Goal: Transaction & Acquisition: Purchase product/service

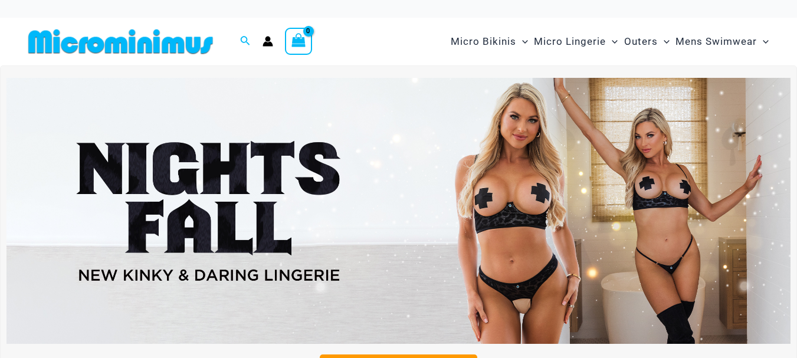
click at [542, 236] on img at bounding box center [398, 211] width 784 height 267
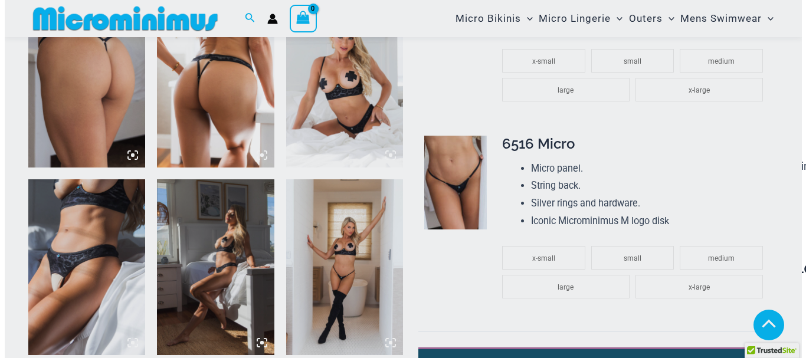
scroll to position [893, 0]
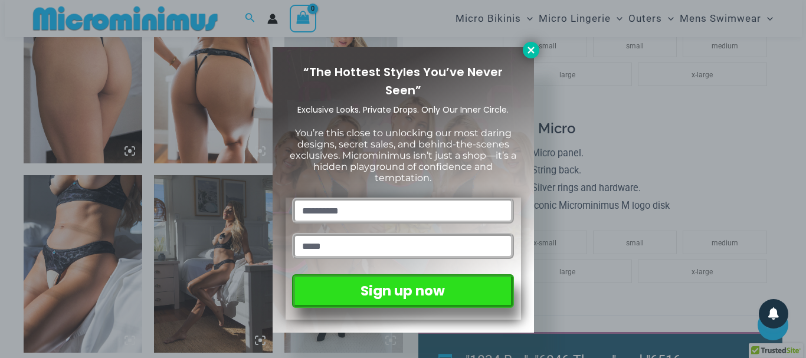
click at [526, 51] on icon at bounding box center [531, 50] width 11 height 11
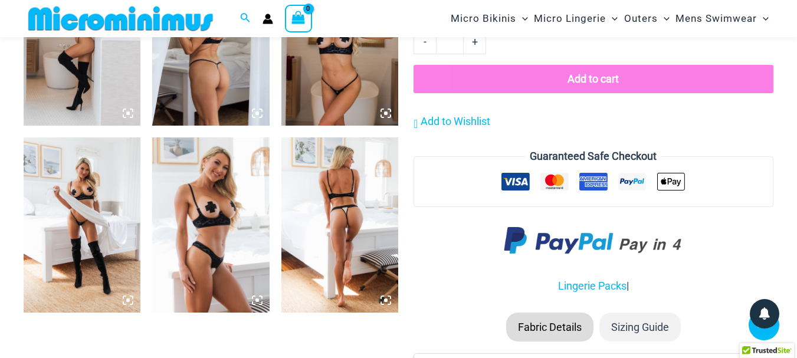
scroll to position [1297, 0]
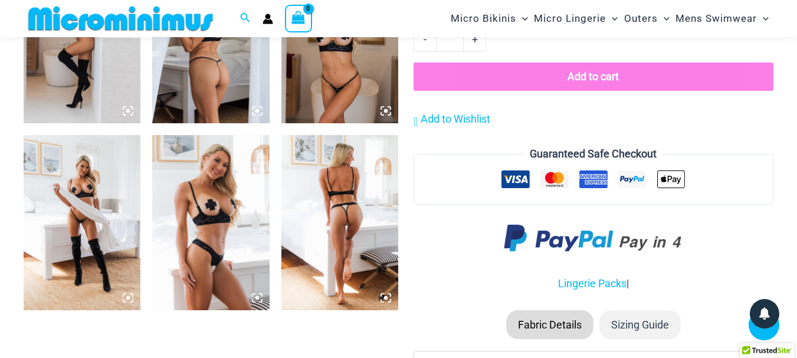
click at [346, 220] on img at bounding box center [339, 223] width 117 height 176
click at [386, 298] on icon at bounding box center [386, 298] width 4 height 4
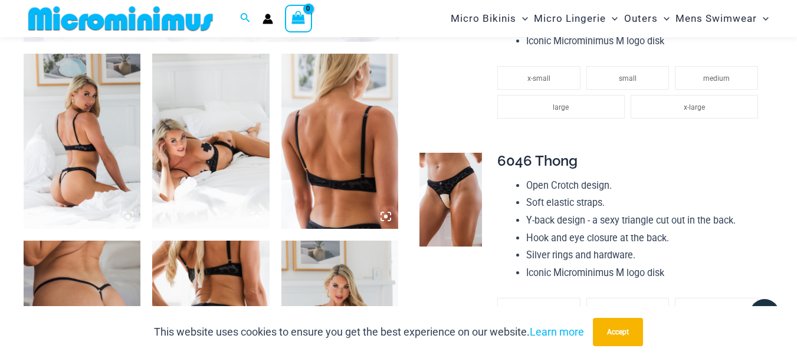
scroll to position [635, 0]
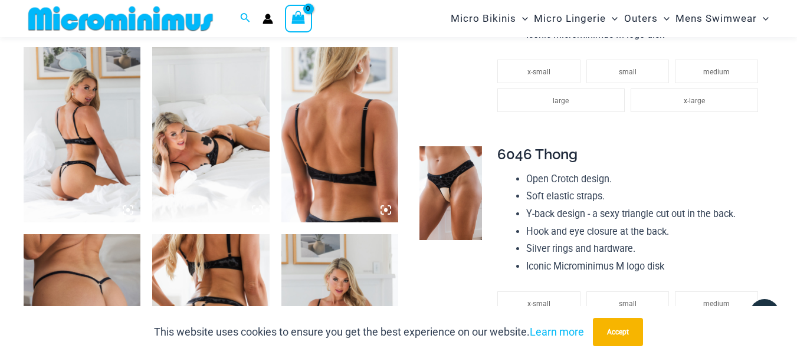
click at [390, 209] on icon at bounding box center [386, 210] width 11 height 11
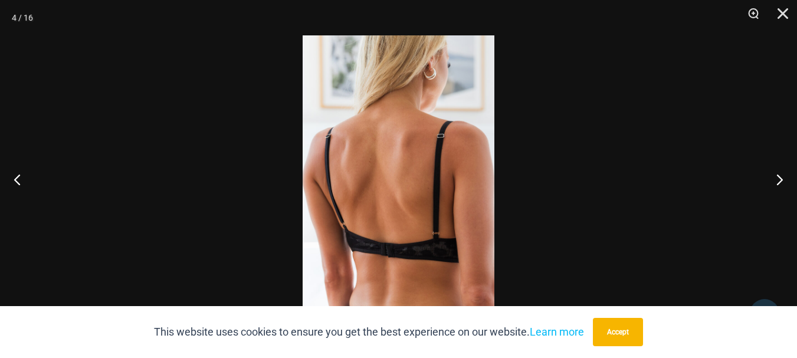
click at [429, 171] on img at bounding box center [399, 178] width 192 height 287
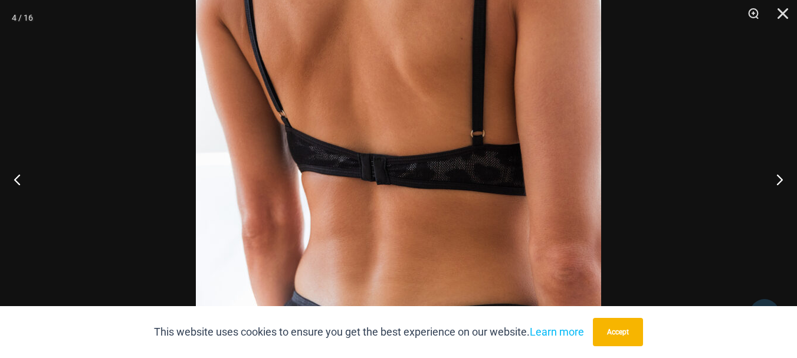
click at [428, 169] on img at bounding box center [398, 19] width 405 height 608
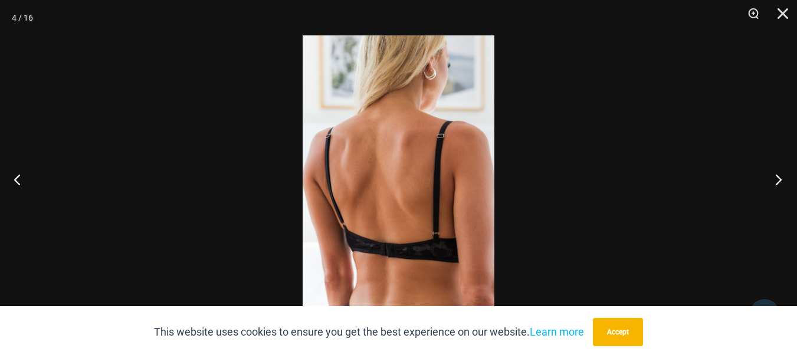
click at [783, 178] on button "Next" at bounding box center [775, 179] width 44 height 59
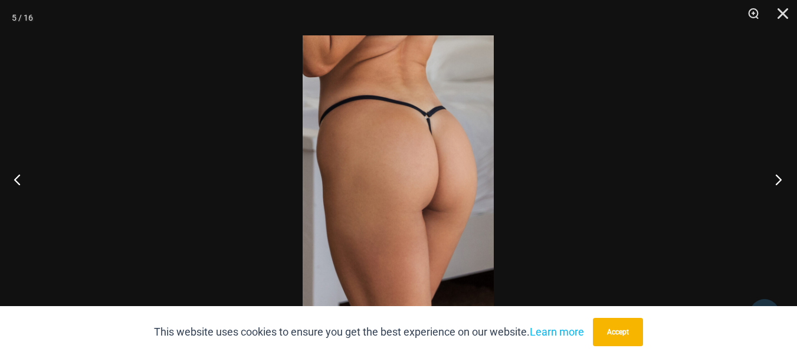
click at [783, 177] on button "Next" at bounding box center [775, 179] width 44 height 59
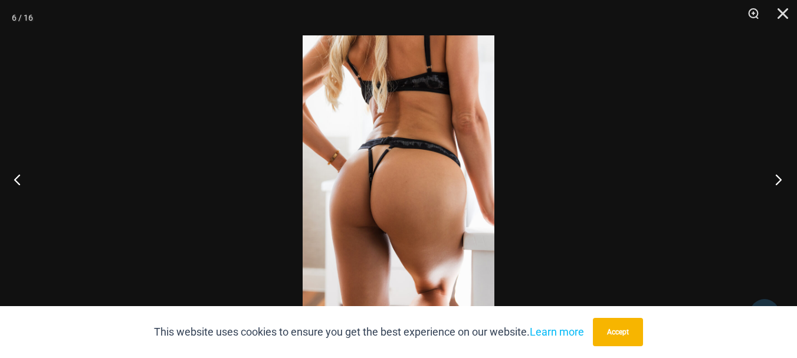
click at [779, 182] on button "Next" at bounding box center [775, 179] width 44 height 59
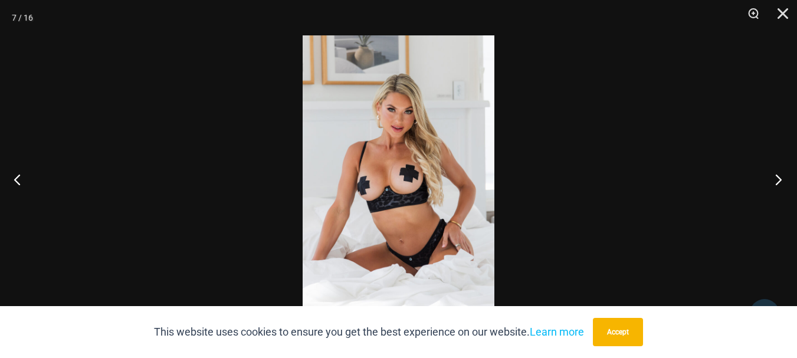
click at [779, 182] on button "Next" at bounding box center [775, 179] width 44 height 59
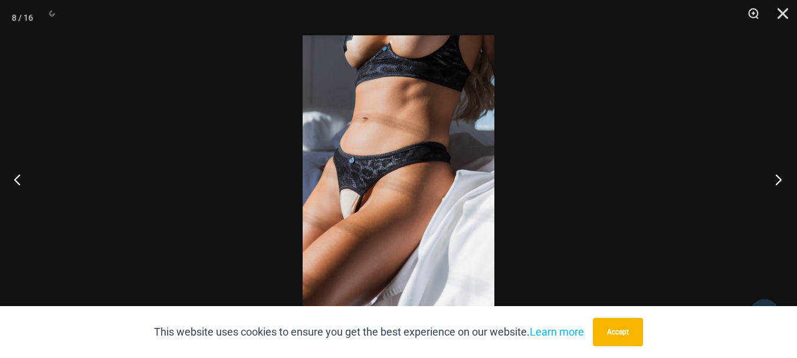
click at [779, 181] on button "Next" at bounding box center [775, 179] width 44 height 59
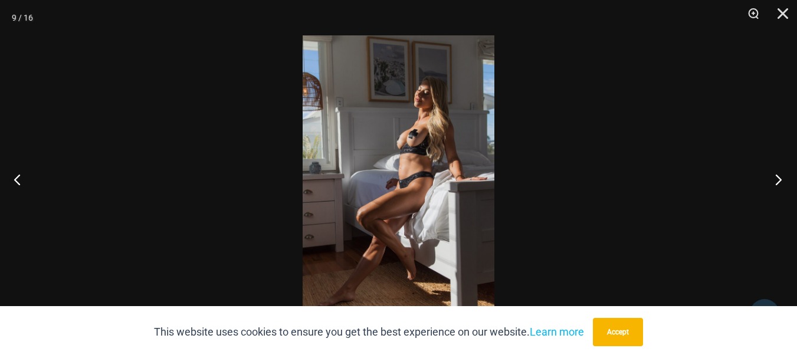
click at [780, 177] on button "Next" at bounding box center [775, 179] width 44 height 59
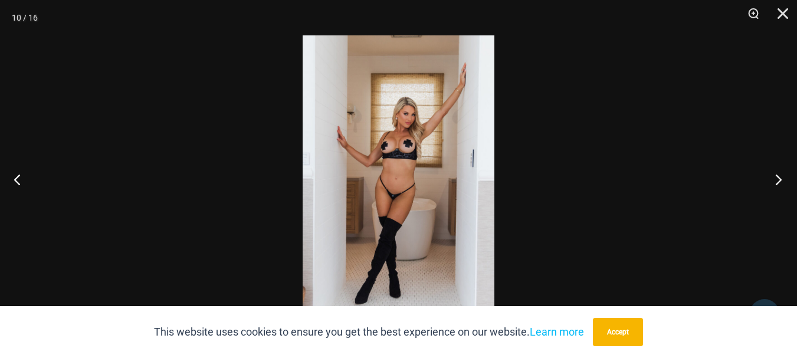
click at [780, 177] on button "Next" at bounding box center [775, 179] width 44 height 59
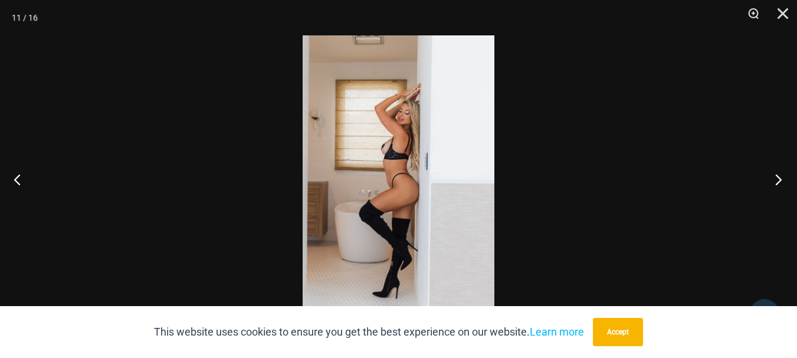
click at [780, 177] on button "Next" at bounding box center [775, 179] width 44 height 59
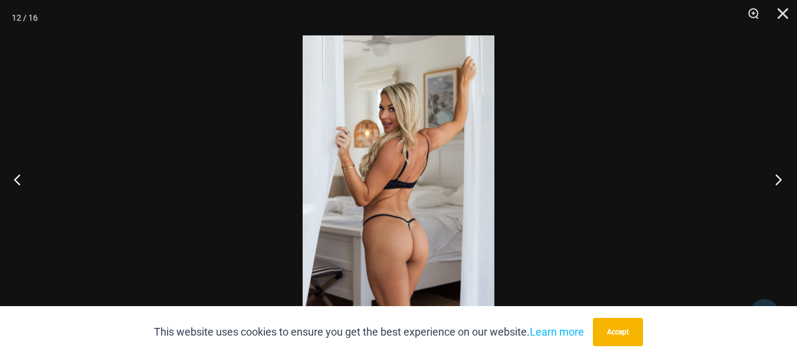
click at [780, 177] on button "Next" at bounding box center [775, 179] width 44 height 59
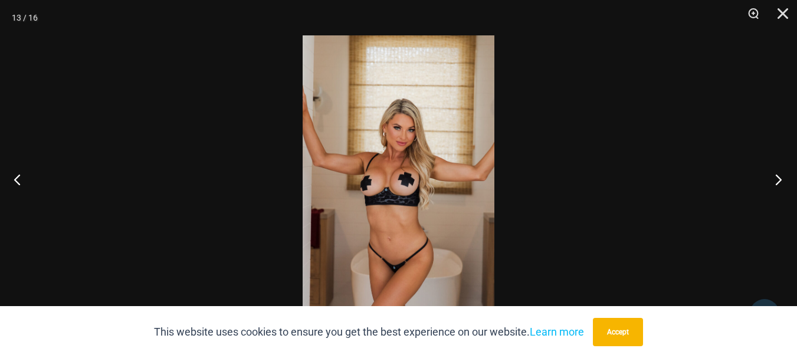
click at [780, 177] on button "Next" at bounding box center [775, 179] width 44 height 59
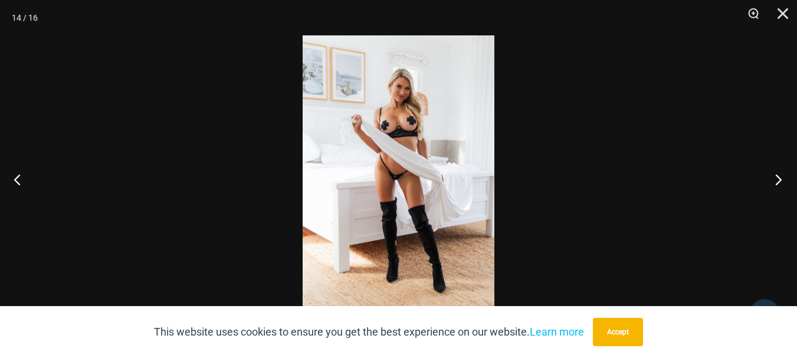
click at [780, 177] on button "Next" at bounding box center [775, 179] width 44 height 59
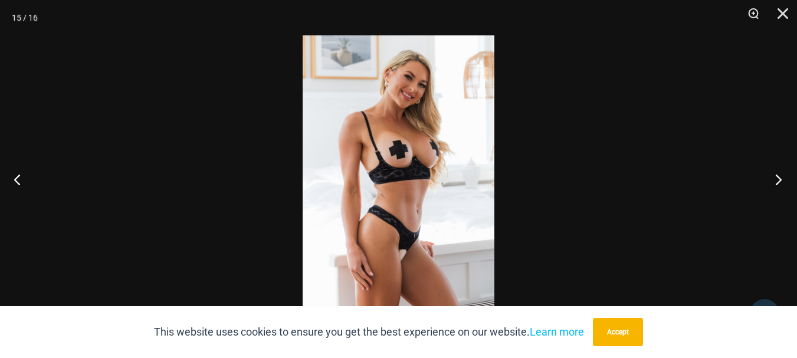
click at [780, 177] on button "Next" at bounding box center [775, 179] width 44 height 59
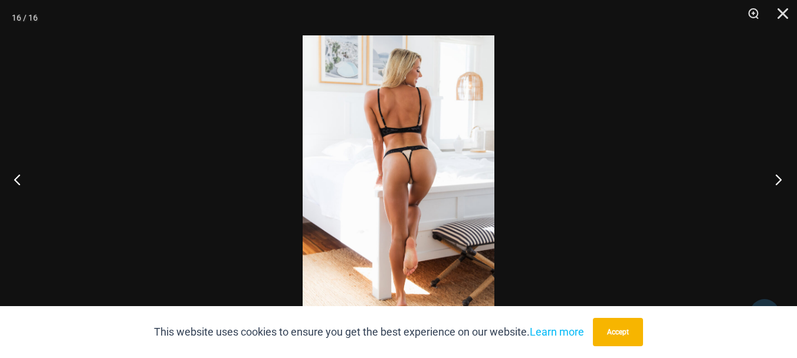
click at [780, 177] on button "Next" at bounding box center [775, 179] width 44 height 59
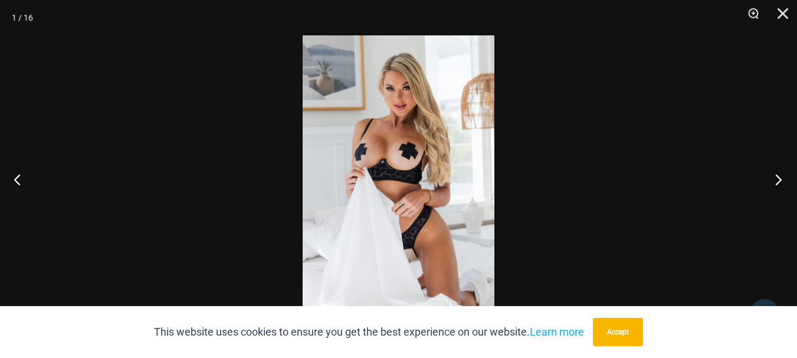
click at [780, 177] on button "Next" at bounding box center [775, 179] width 44 height 59
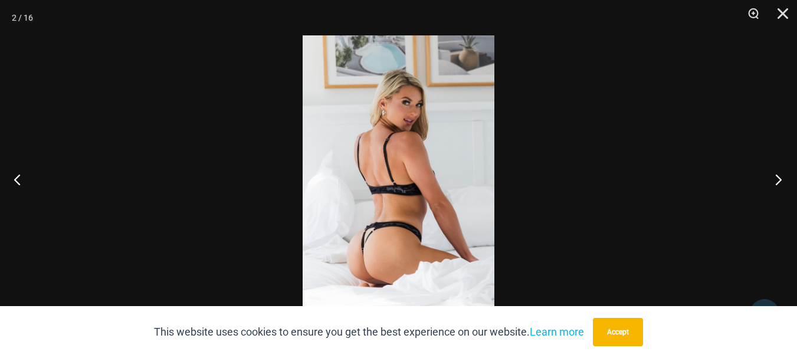
click at [780, 177] on button "Next" at bounding box center [775, 179] width 44 height 59
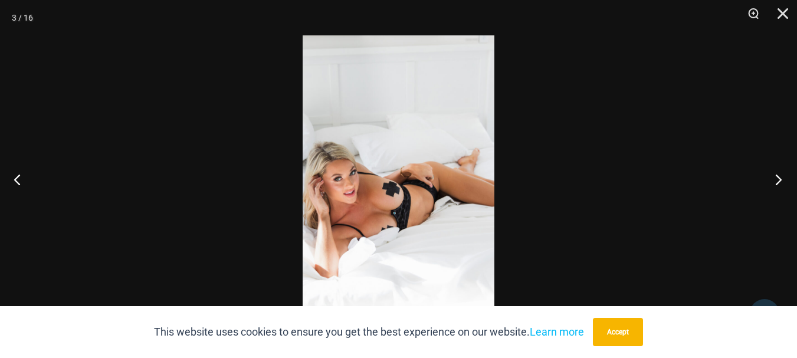
click at [780, 177] on button "Next" at bounding box center [775, 179] width 44 height 59
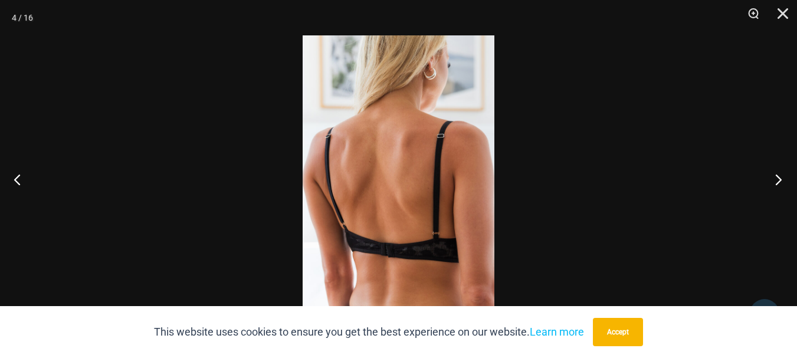
click at [780, 177] on button "Next" at bounding box center [775, 179] width 44 height 59
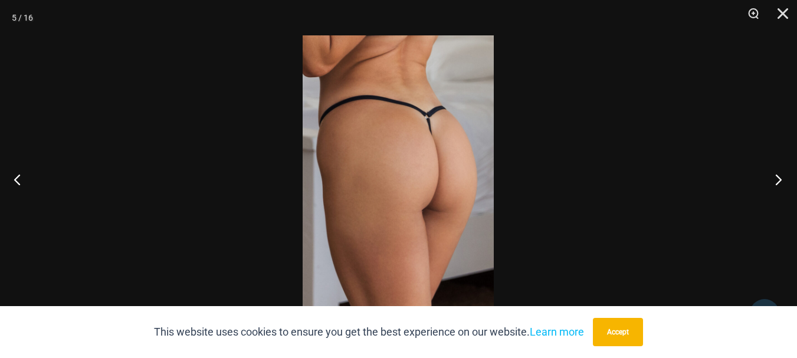
click at [780, 177] on button "Next" at bounding box center [775, 179] width 44 height 59
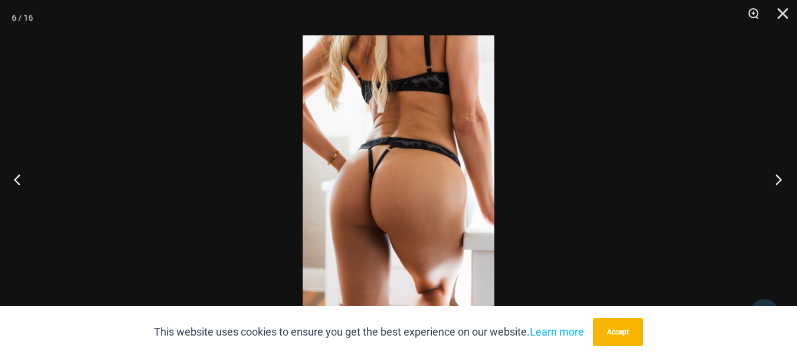
click at [780, 177] on button "Next" at bounding box center [775, 179] width 44 height 59
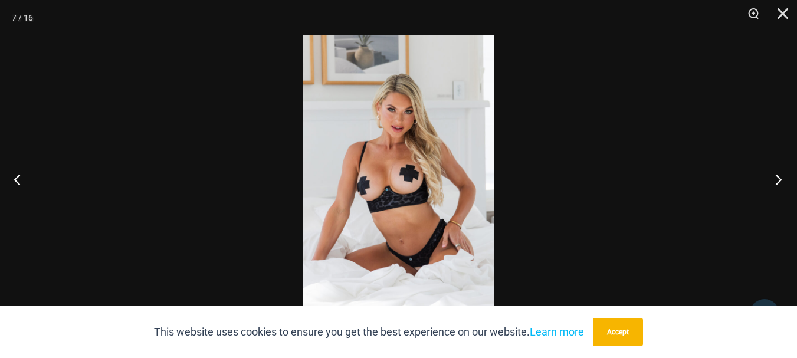
click at [780, 177] on button "Next" at bounding box center [775, 179] width 44 height 59
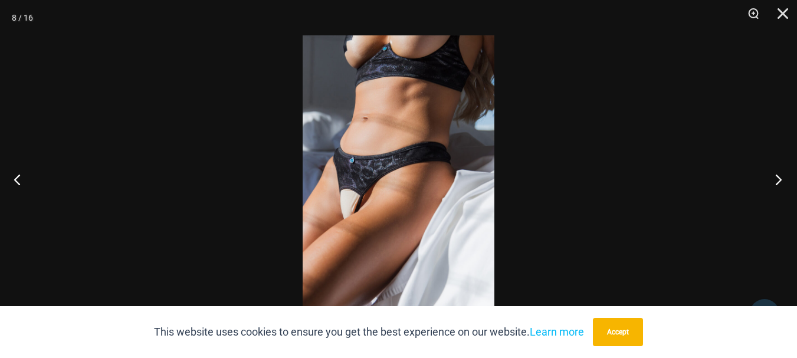
click at [780, 177] on button "Next" at bounding box center [775, 179] width 44 height 59
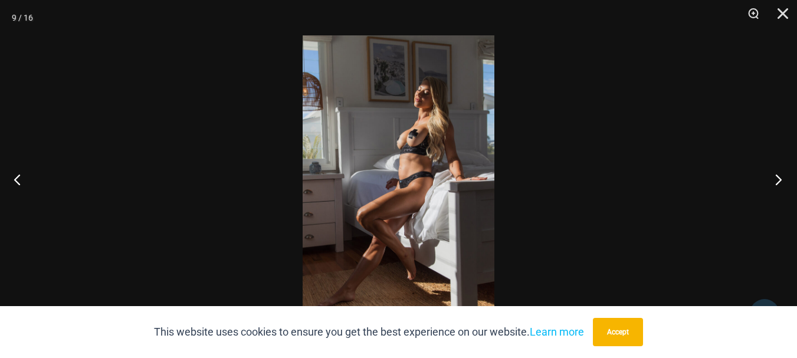
click at [780, 176] on button "Next" at bounding box center [775, 179] width 44 height 59
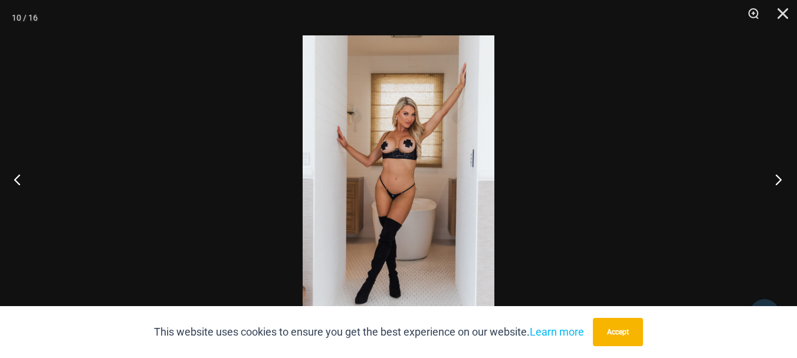
click at [780, 175] on button "Next" at bounding box center [775, 179] width 44 height 59
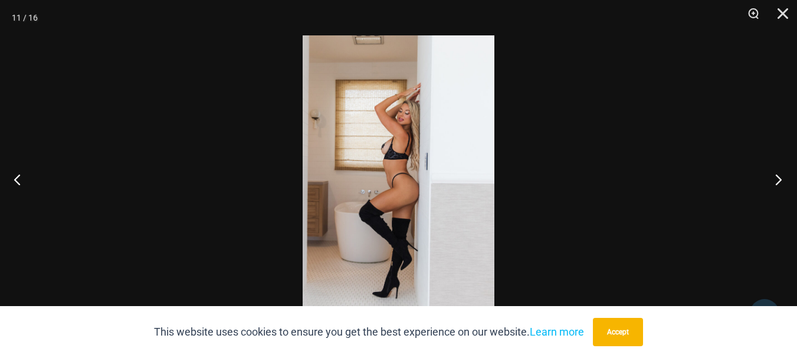
click at [780, 175] on button "Next" at bounding box center [775, 179] width 44 height 59
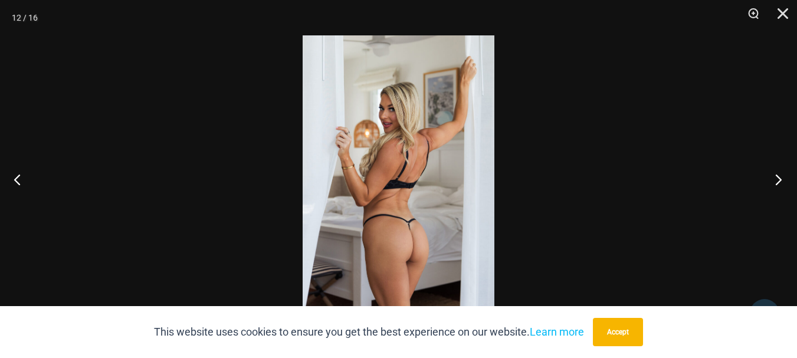
click at [780, 175] on button "Next" at bounding box center [775, 179] width 44 height 59
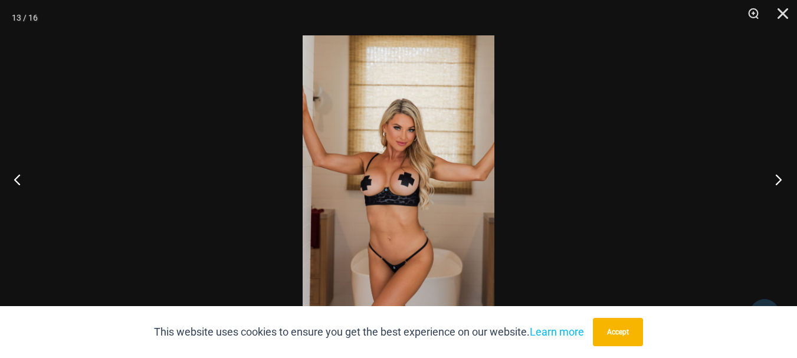
click at [780, 175] on button "Next" at bounding box center [775, 179] width 44 height 59
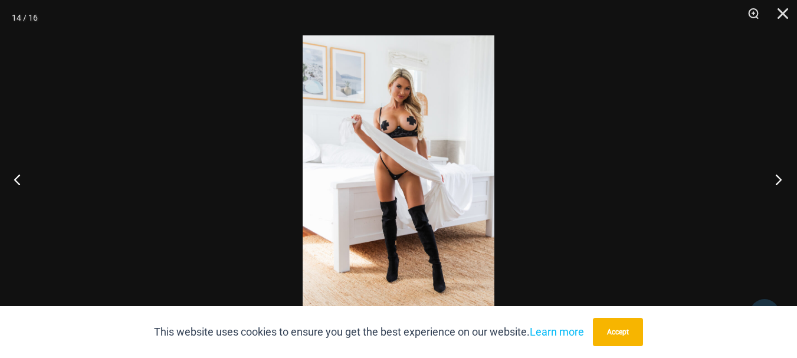
click at [780, 175] on button "Next" at bounding box center [775, 179] width 44 height 59
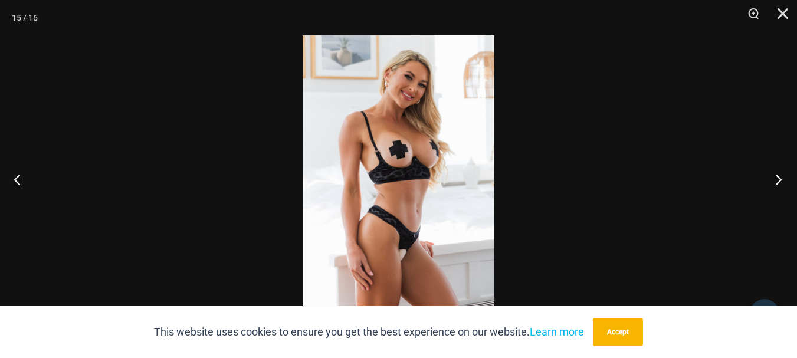
click at [780, 175] on button "Next" at bounding box center [775, 179] width 44 height 59
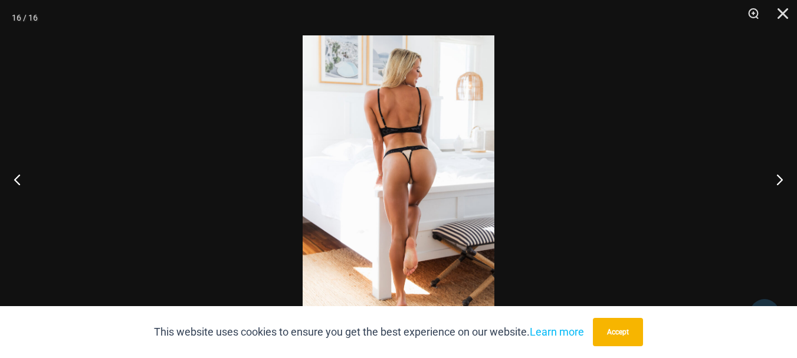
click at [375, 158] on img at bounding box center [399, 178] width 192 height 287
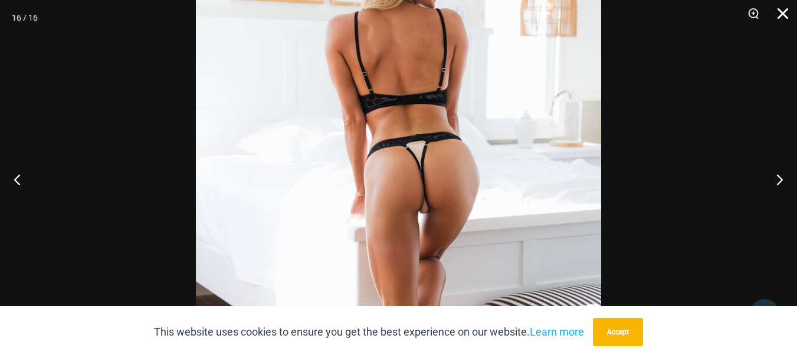
click at [782, 14] on button "Close" at bounding box center [778, 17] width 29 height 35
